Goal: Task Accomplishment & Management: Use online tool/utility

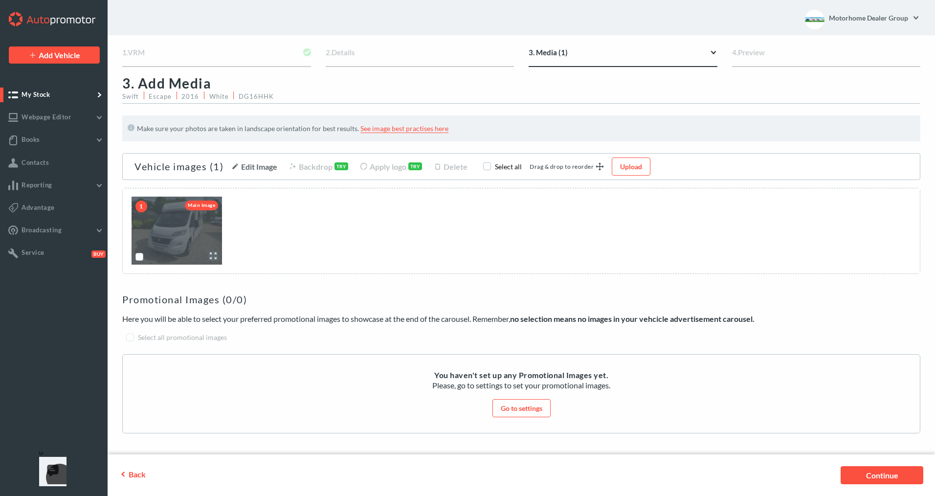
click at [195, 229] on img "scrollable content" at bounding box center [177, 231] width 90 height 68
checkbox input "true"
click at [209, 253] on icon "scrollable content" at bounding box center [213, 256] width 10 height 10
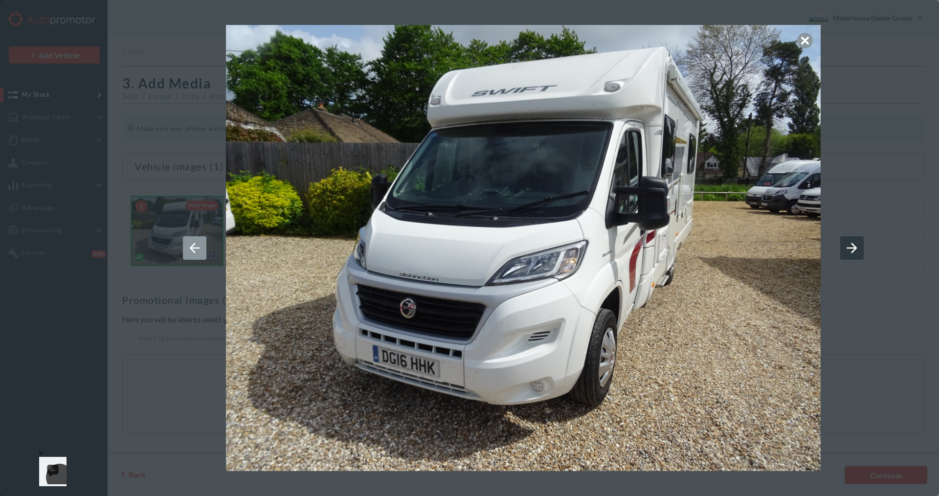
click at [852, 246] on icon at bounding box center [852, 248] width 16 height 16
click at [809, 32] on img at bounding box center [523, 248] width 595 height 447
click at [808, 36] on icon at bounding box center [805, 41] width 16 height 16
